Goal: Transaction & Acquisition: Book appointment/travel/reservation

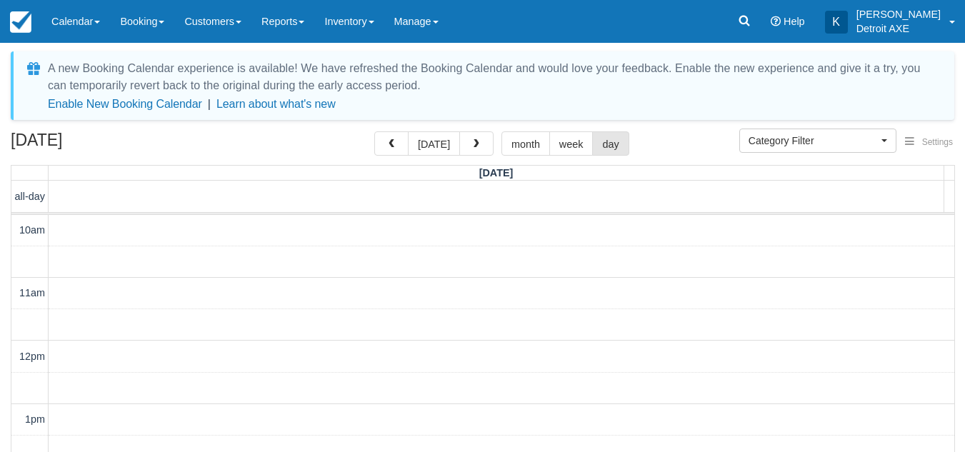
select select
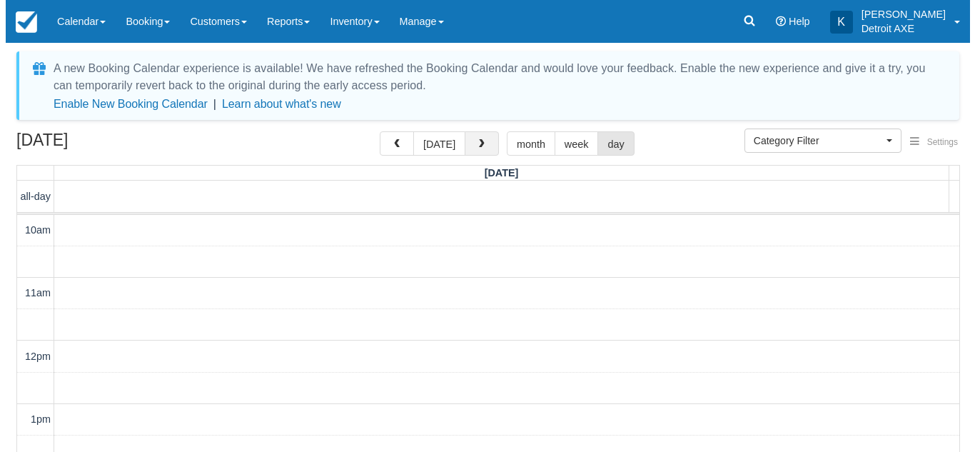
scroll to position [422, 0]
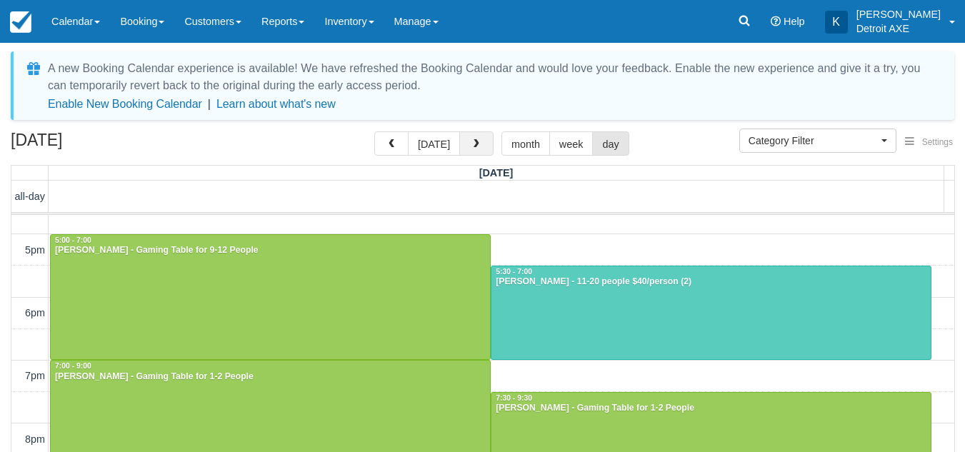
click at [466, 151] on button "button" at bounding box center [476, 143] width 34 height 24
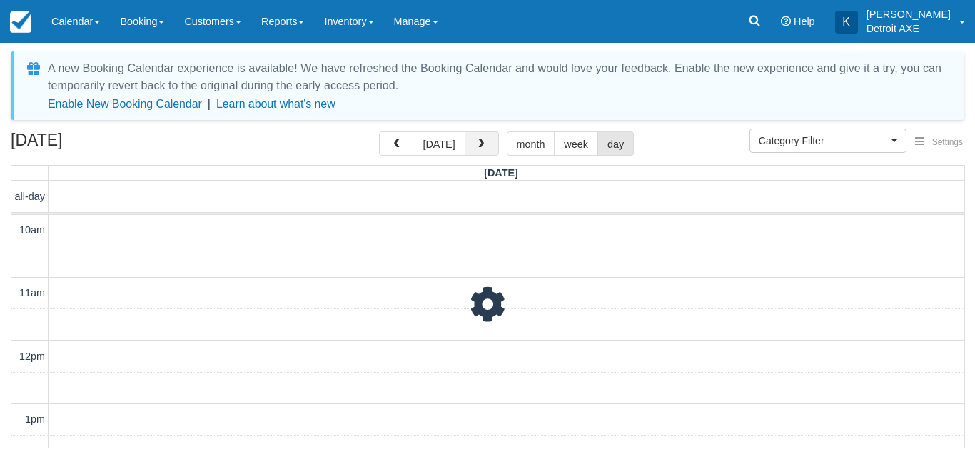
click at [466, 151] on button "button" at bounding box center [482, 143] width 34 height 24
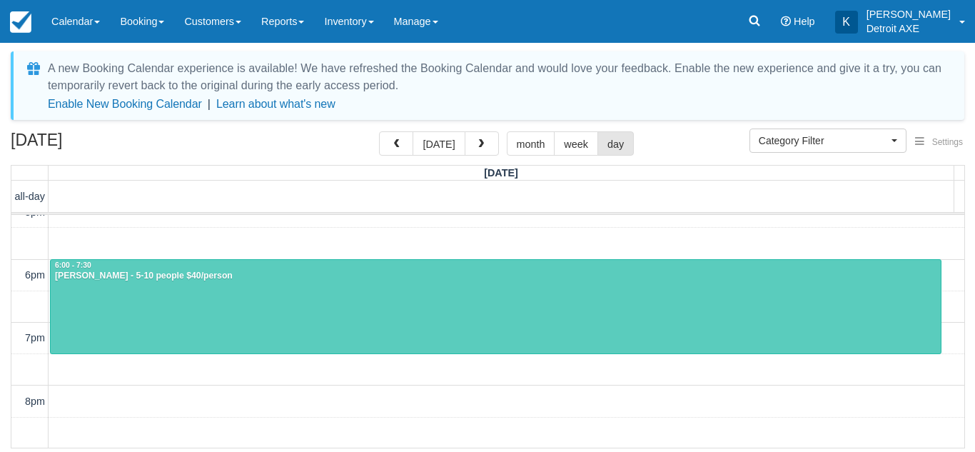
scroll to position [461, 0]
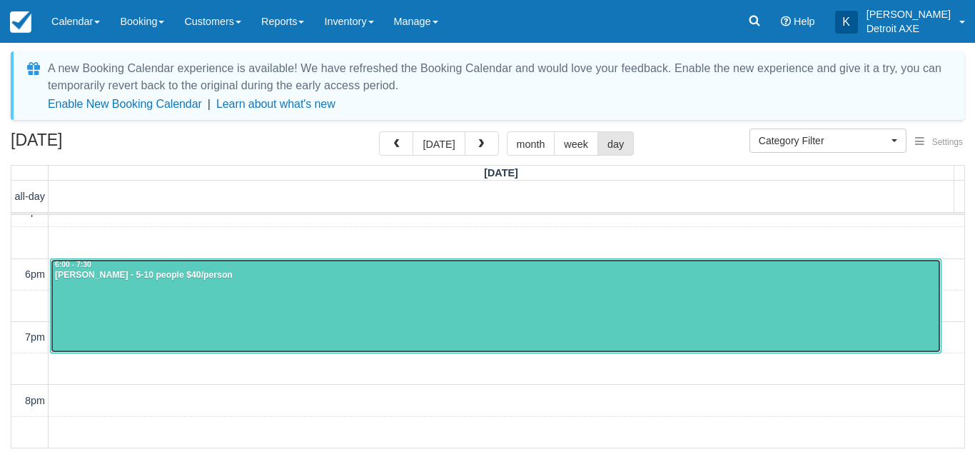
click at [439, 337] on div at bounding box center [496, 306] width 890 height 94
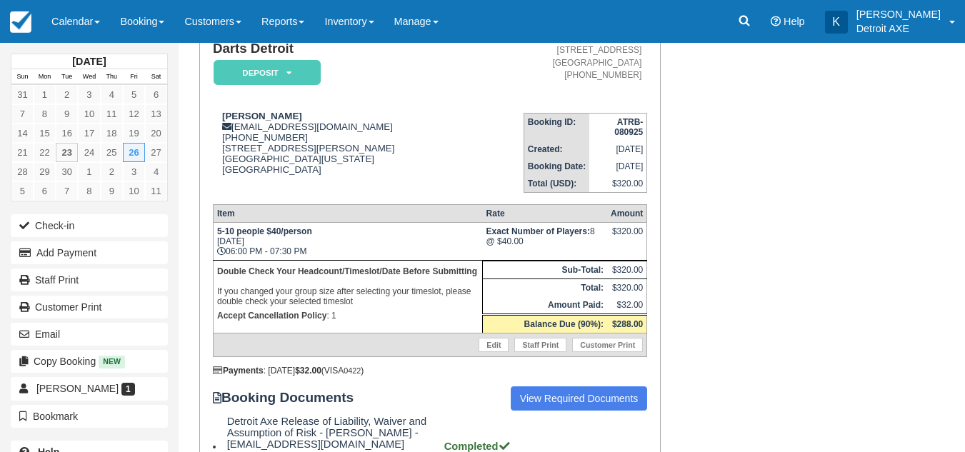
scroll to position [129, 0]
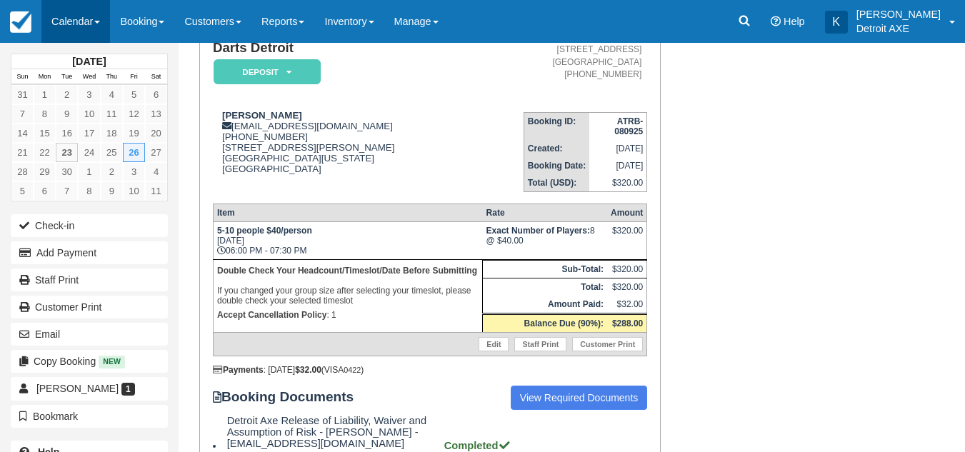
click at [95, 26] on link "Calendar" at bounding box center [75, 21] width 69 height 43
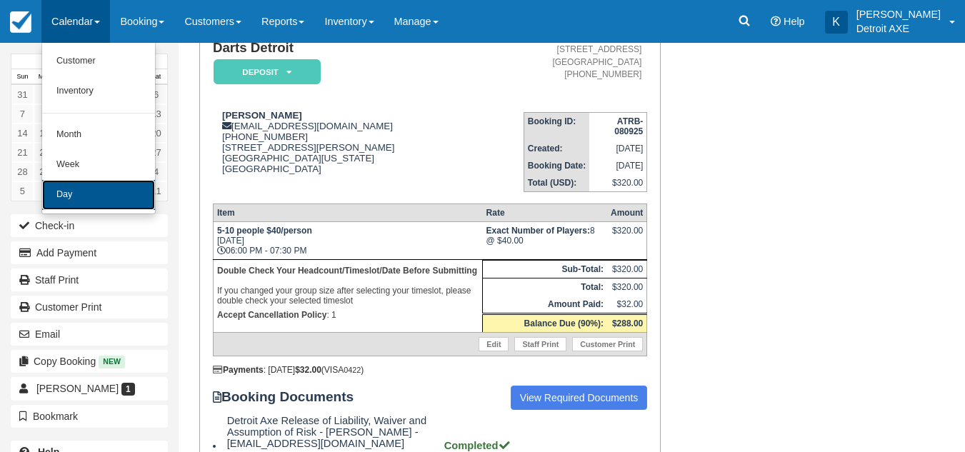
click at [88, 200] on link "Day" at bounding box center [98, 195] width 113 height 30
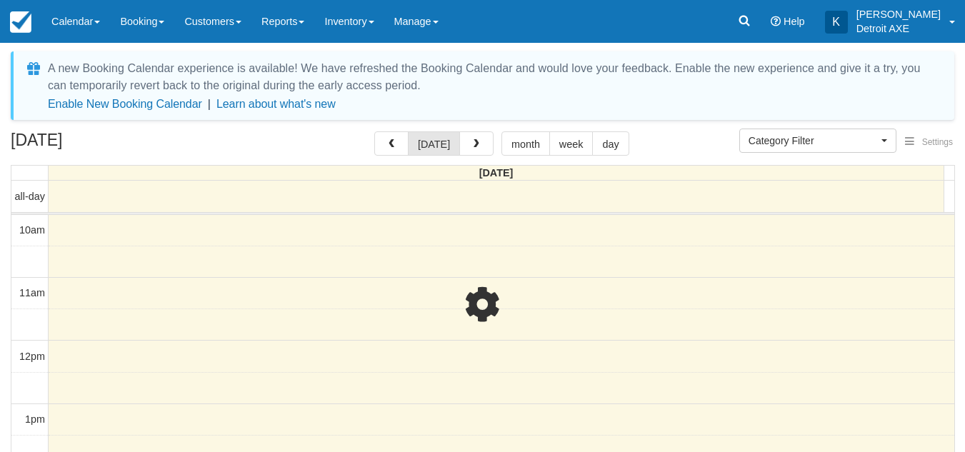
select select
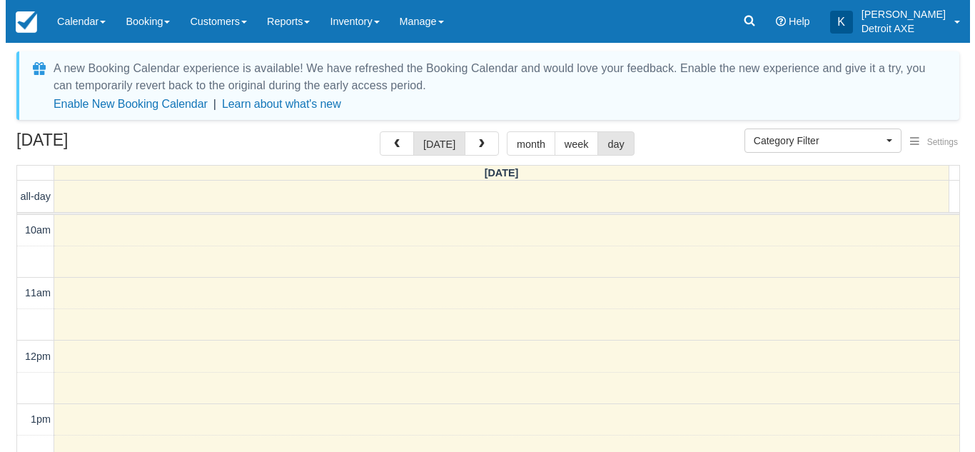
scroll to position [379, 0]
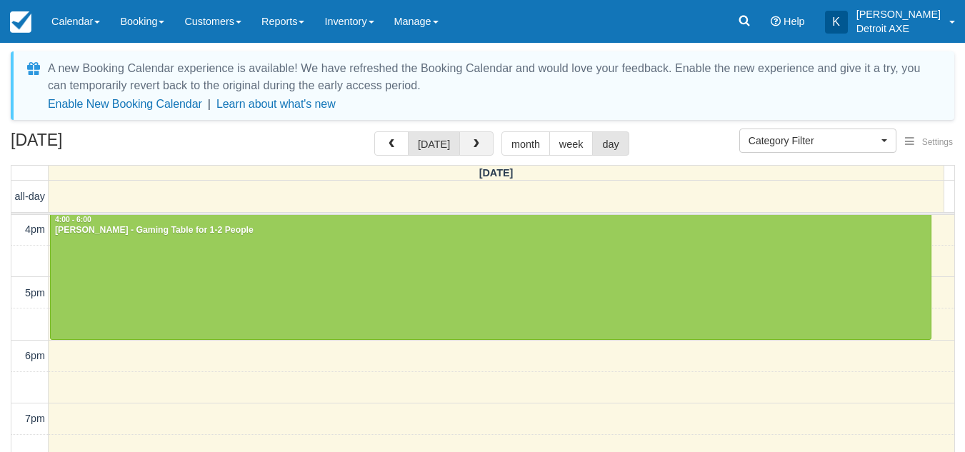
click at [478, 148] on button "button" at bounding box center [476, 143] width 34 height 24
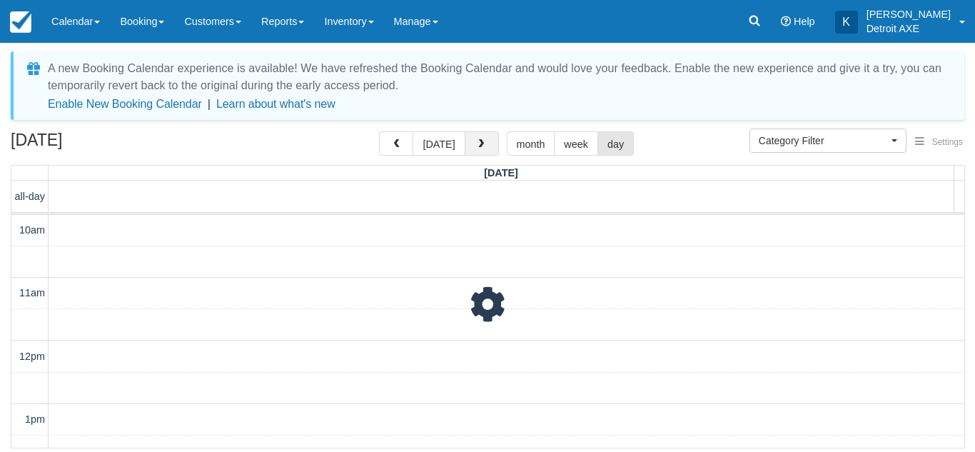
scroll to position [379, 0]
click at [478, 148] on span "button" at bounding box center [481, 144] width 10 height 10
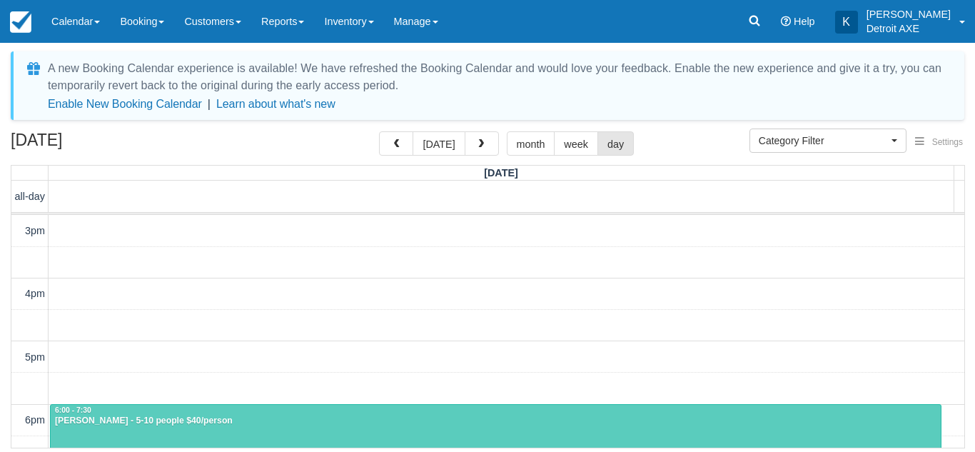
scroll to position [316, 0]
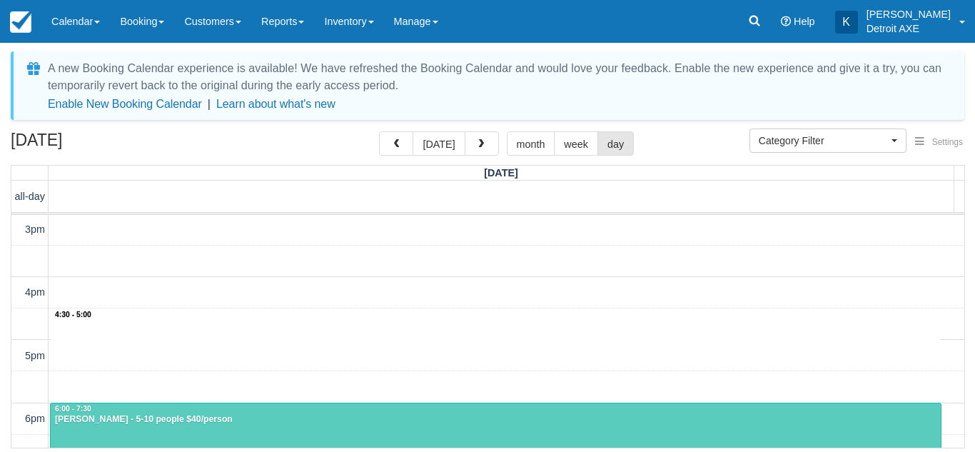
click at [323, 312] on div "10am 11am 12pm 1pm 2pm 3pm 4pm 5pm 6pm 7pm 8pm 9pm 10pm 11pm 4:30 - 5:00 6:00 -…" at bounding box center [487, 324] width 953 height 851
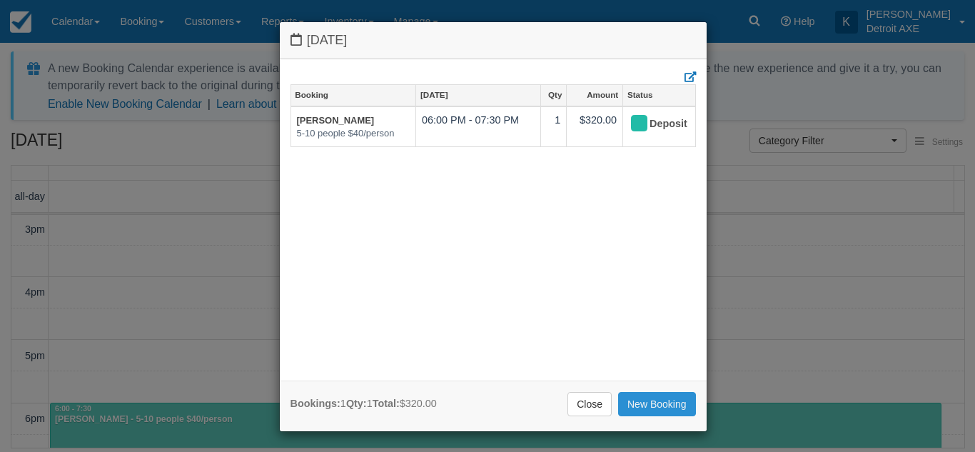
click at [657, 404] on link "New Booking" at bounding box center [657, 404] width 78 height 24
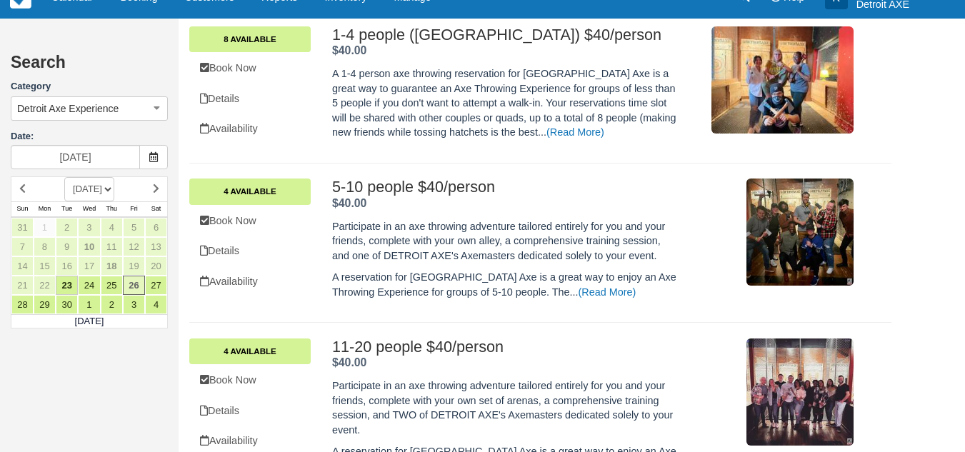
scroll to position [437, 0]
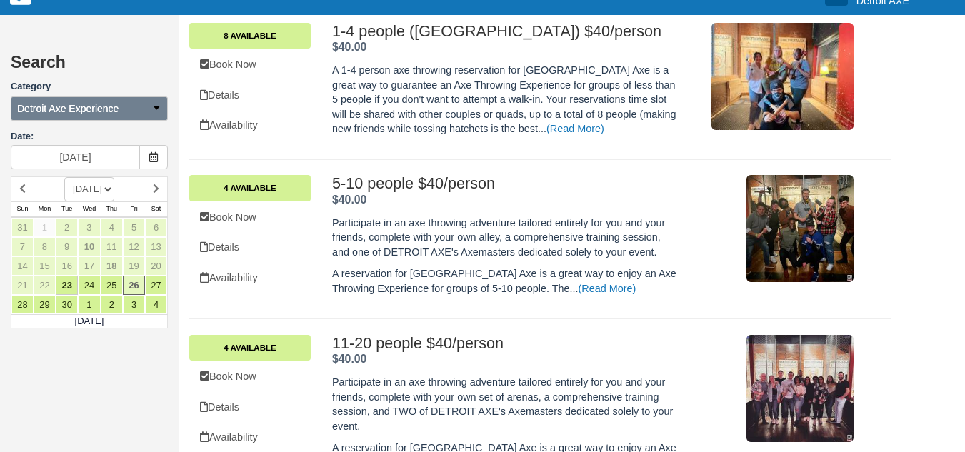
click at [150, 112] on button "Detroit Axe Experience" at bounding box center [89, 108] width 157 height 24
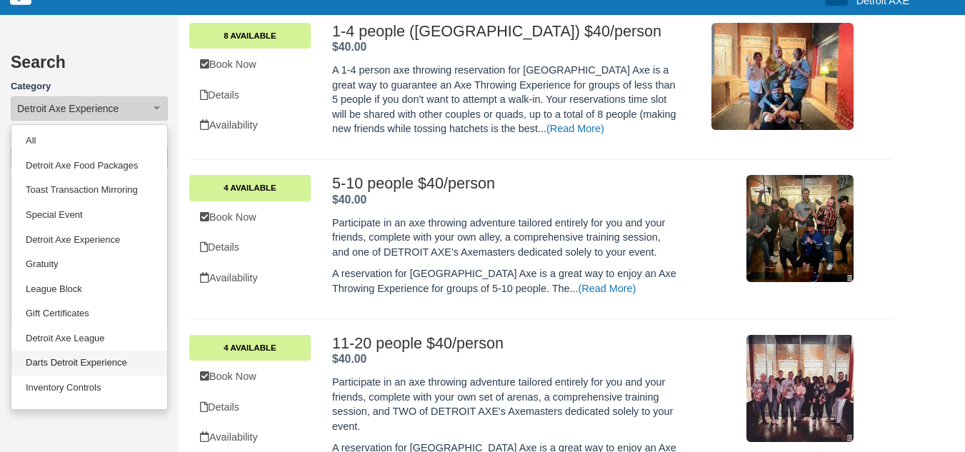
scroll to position [69, 0]
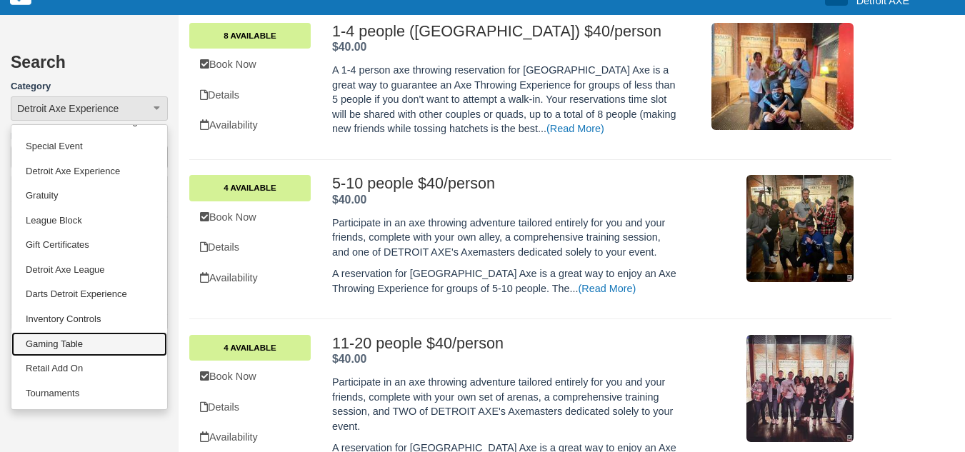
click at [86, 346] on link "Gaming Table" at bounding box center [89, 344] width 156 height 25
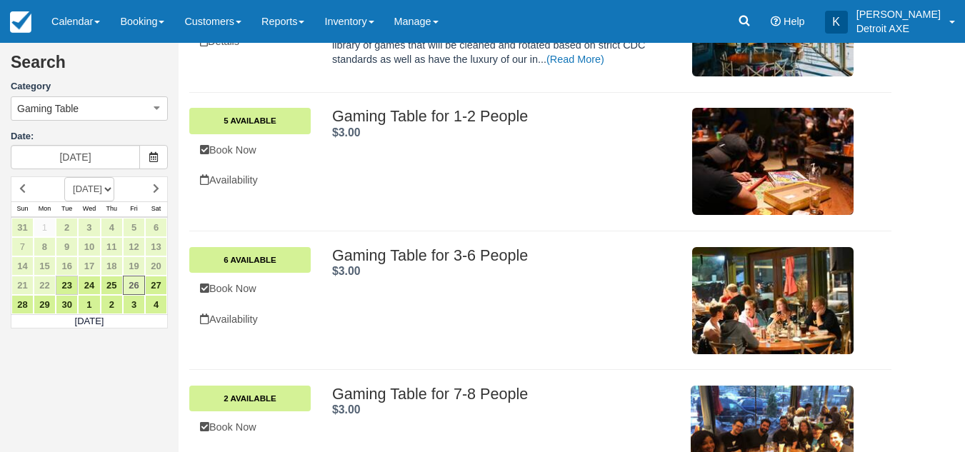
scroll to position [254, 0]
